Goal: Find specific page/section: Find specific page/section

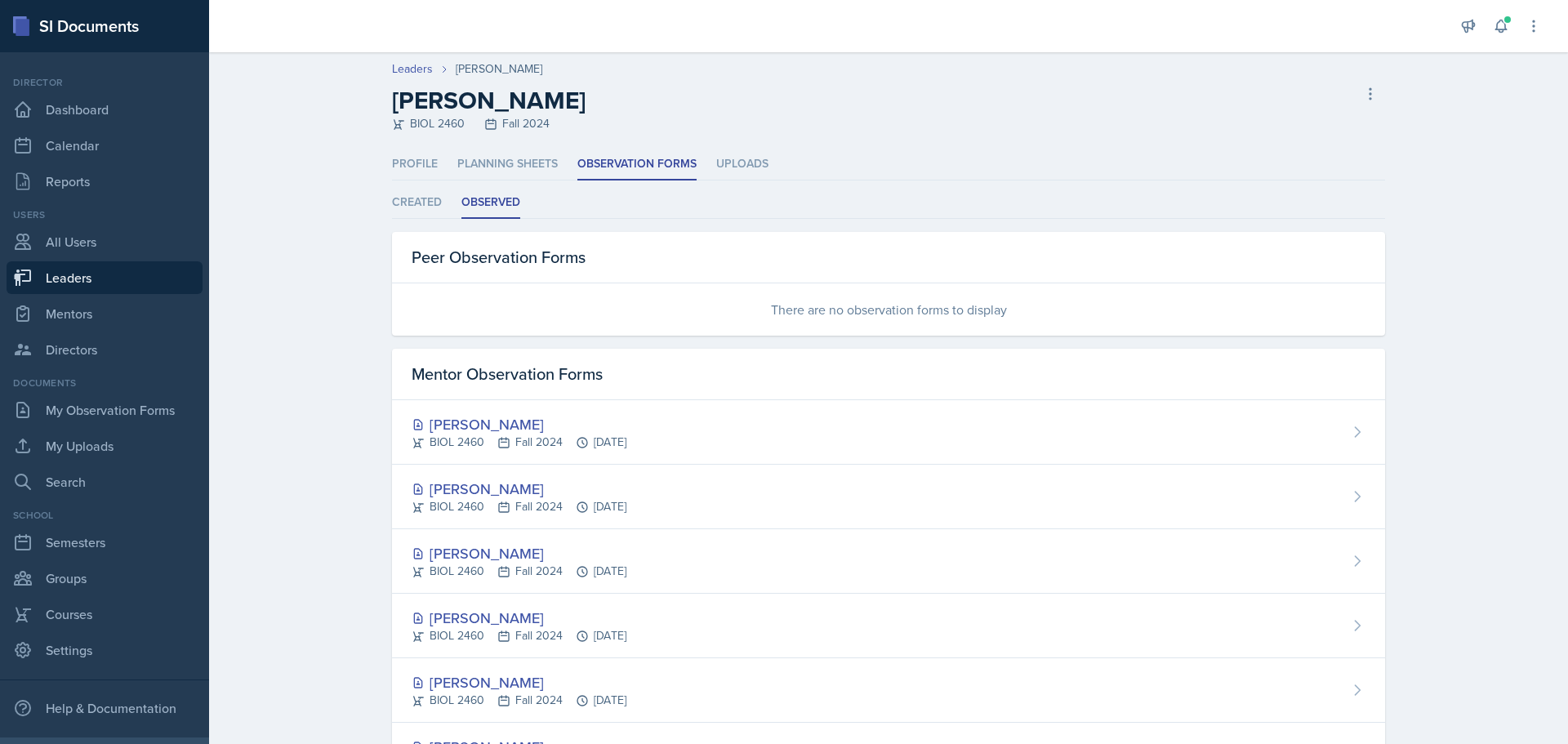
scroll to position [533, 0]
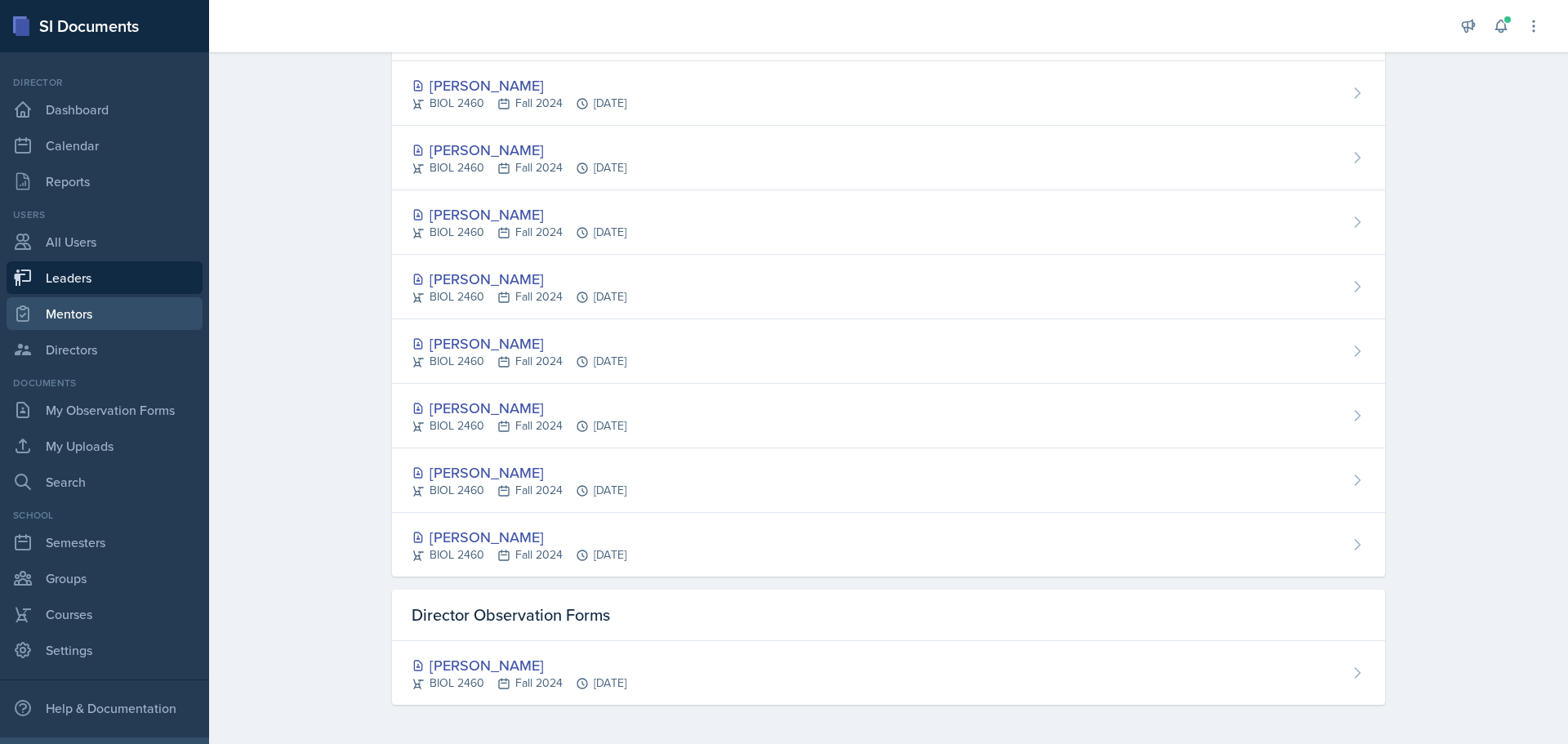
click at [89, 310] on link "Mentors" at bounding box center [104, 313] width 196 height 33
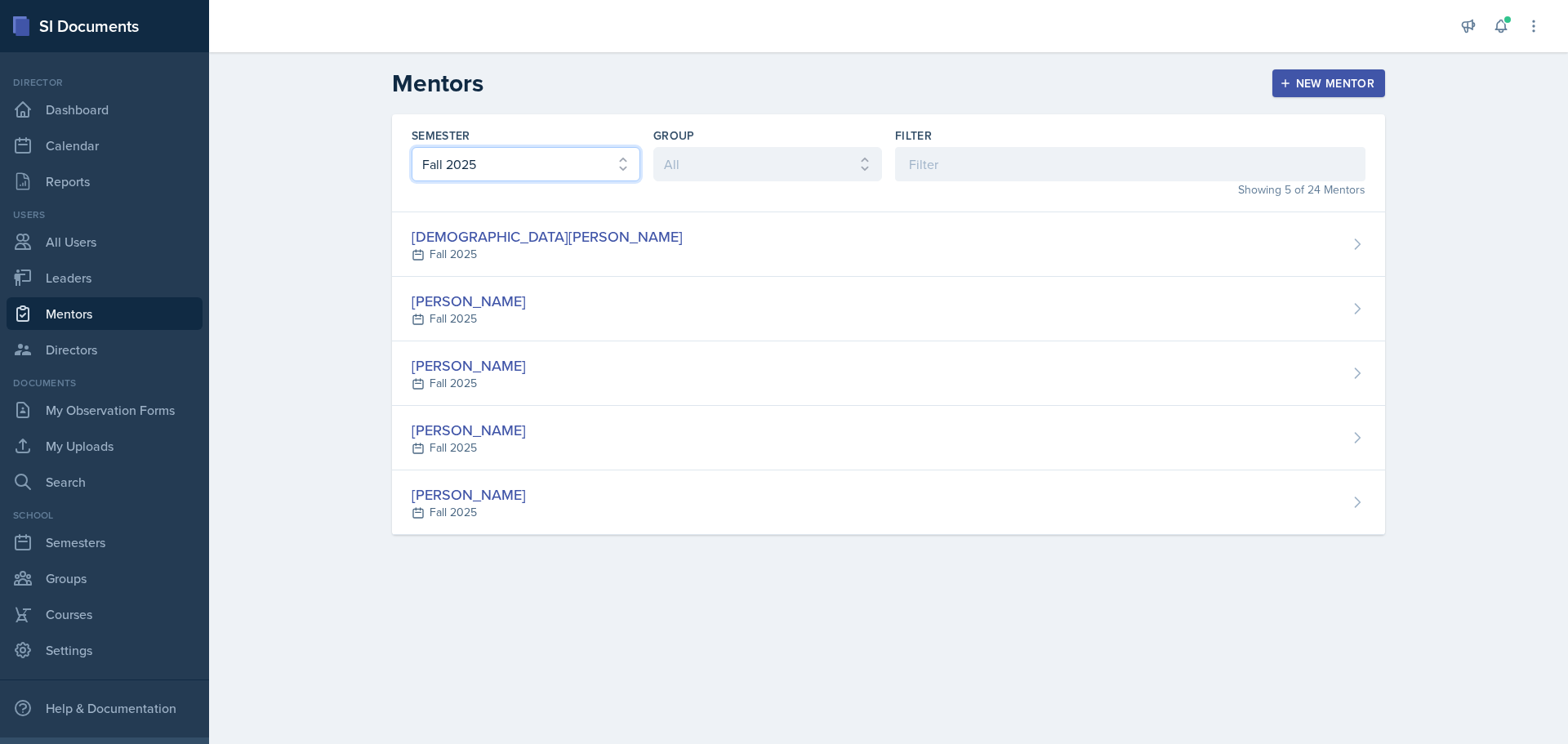
click at [515, 171] on select "All Fall 2025 Spring 2025 Fall 2024 Spring 2024 Fall 2023" at bounding box center [525, 165] width 228 height 35
select select "a681a9dd-bef2-4d44-b64a-82040801c701"
click at [412, 147] on select "All Fall 2025 Spring 2025 Fall 2024 Spring 2024 Fall 2023" at bounding box center [525, 165] width 228 height 35
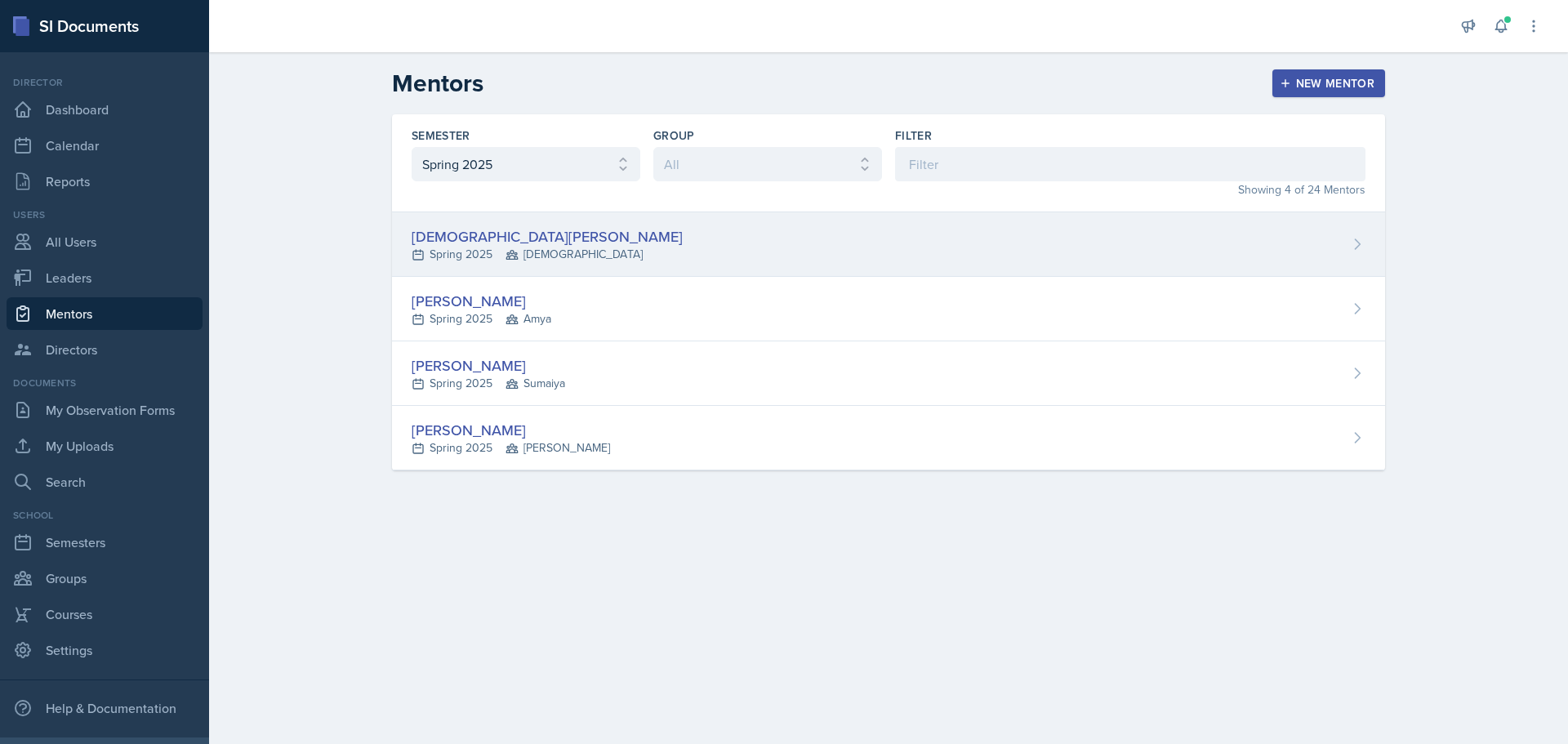
click at [532, 223] on div "[PERSON_NAME] Spring 2025 [GEOGRAPHIC_DATA]" at bounding box center [889, 244] width 994 height 65
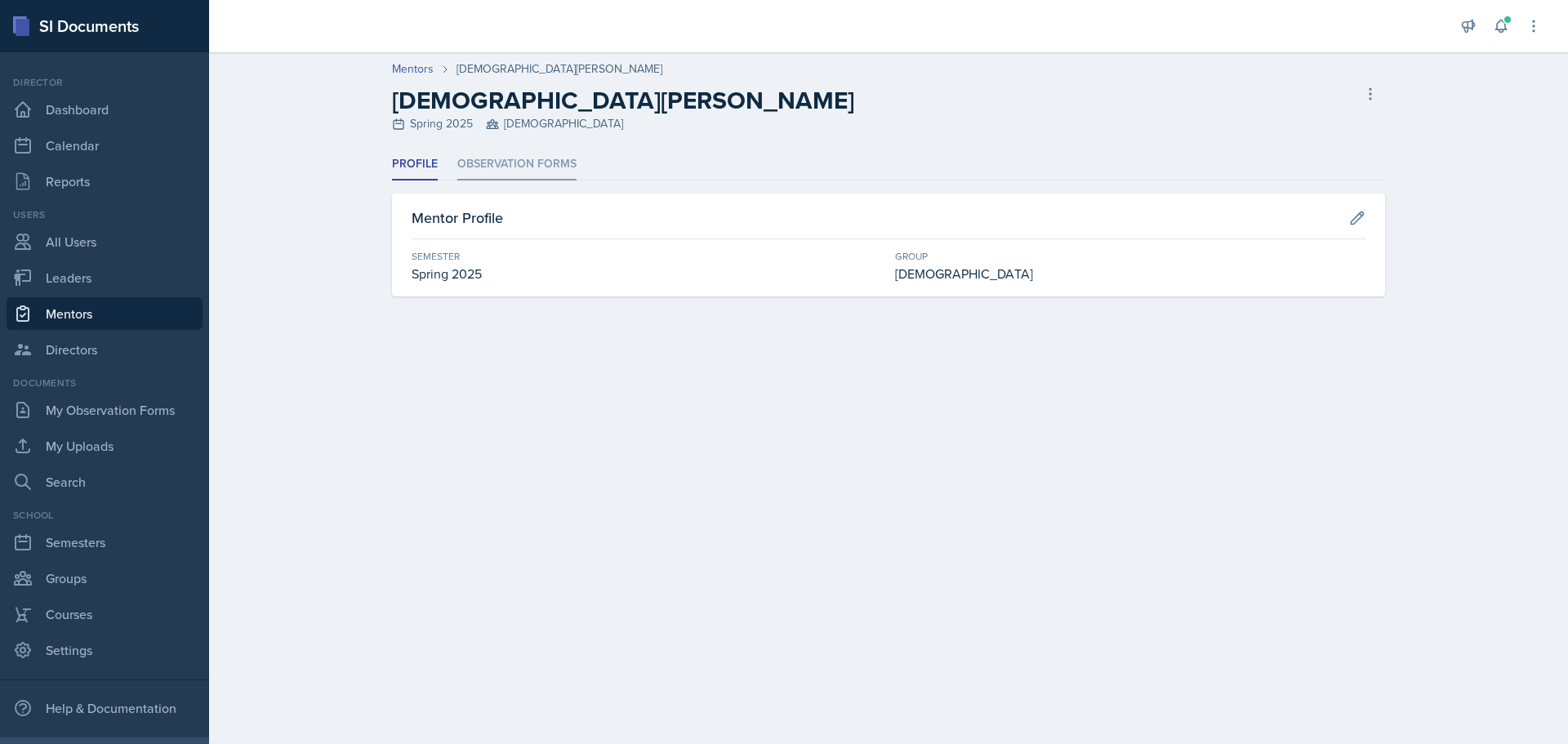
click at [513, 158] on li "Observation Forms" at bounding box center [518, 164] width 120 height 32
